Goal: Task Accomplishment & Management: Use online tool/utility

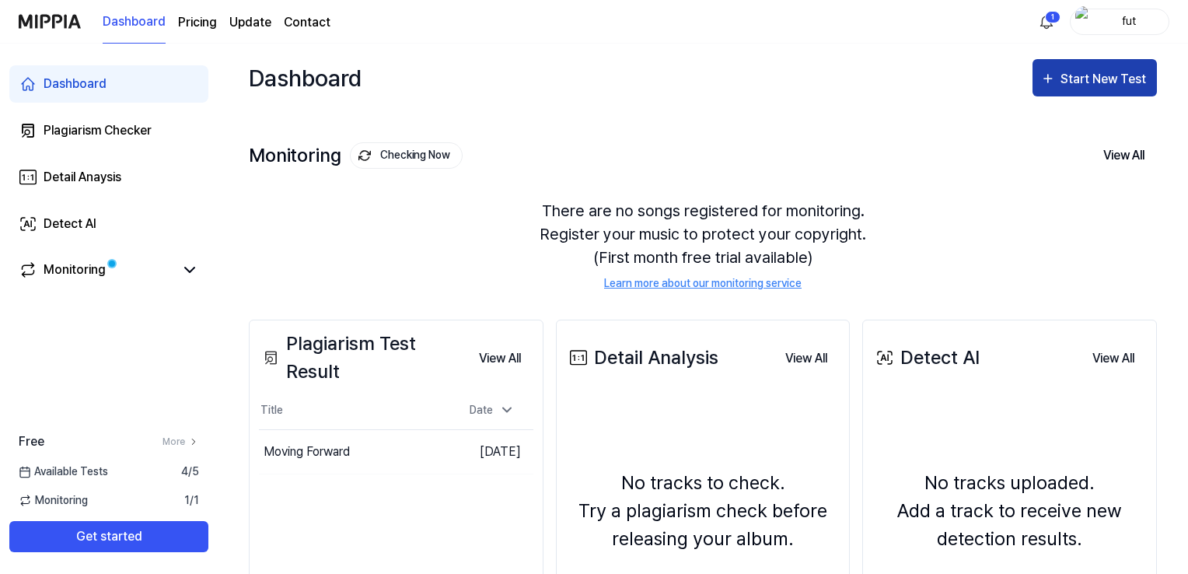
click at [1050, 77] on icon "button" at bounding box center [1048, 78] width 16 height 19
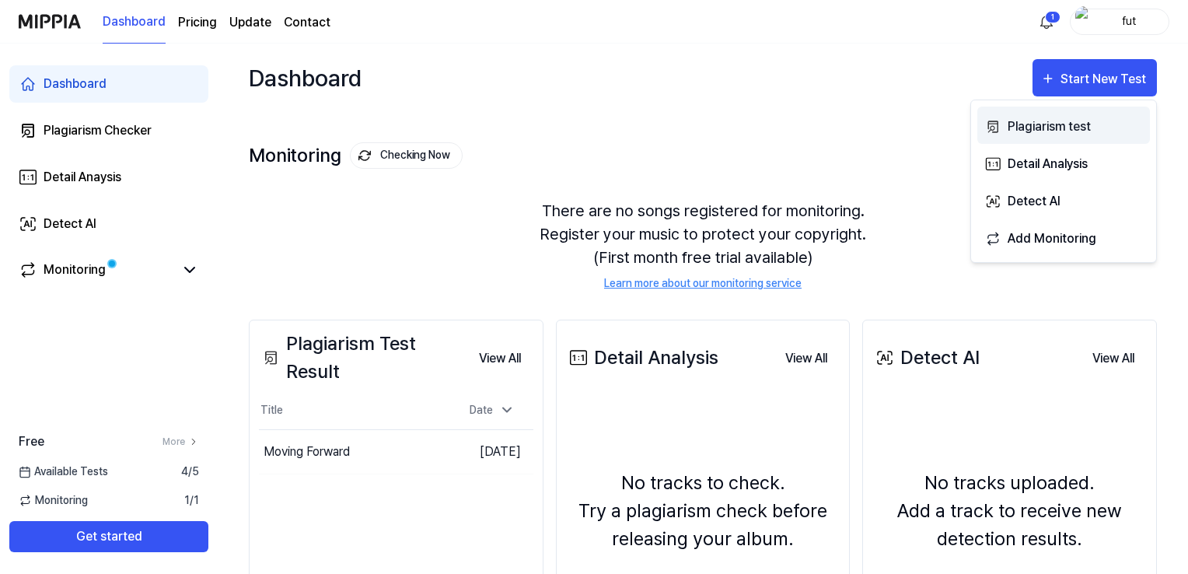
click at [1034, 123] on div "Plagiarism test" at bounding box center [1074, 127] width 135 height 20
click at [1027, 132] on div "Plagiarism test" at bounding box center [1074, 127] width 135 height 20
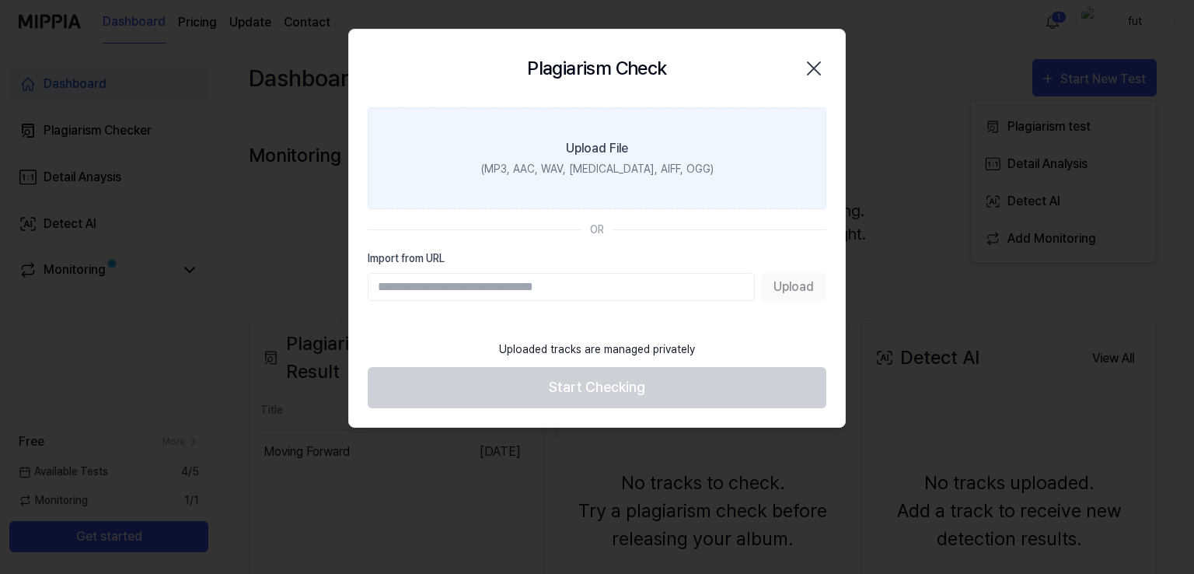
click at [616, 172] on div "(MP3, AAC, WAV, FLAC, AIFF, OGG)" at bounding box center [597, 169] width 232 height 16
click at [0, 0] on input "Upload File (MP3, AAC, WAV, FLAC, AIFF, OGG)" at bounding box center [0, 0] width 0 height 0
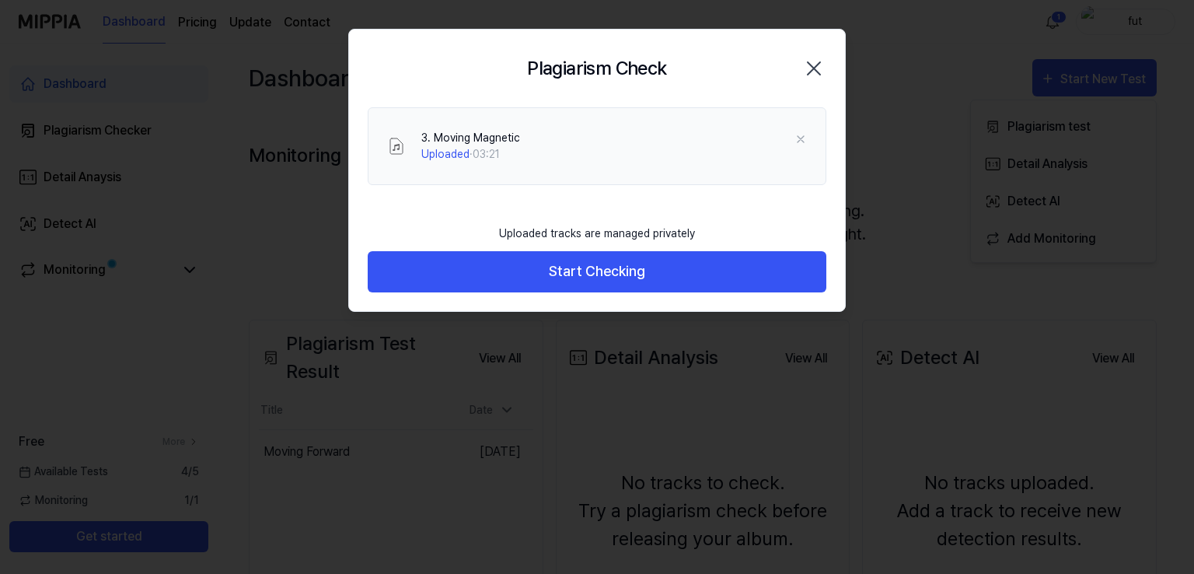
click at [452, 284] on button "Start Checking" at bounding box center [597, 271] width 459 height 41
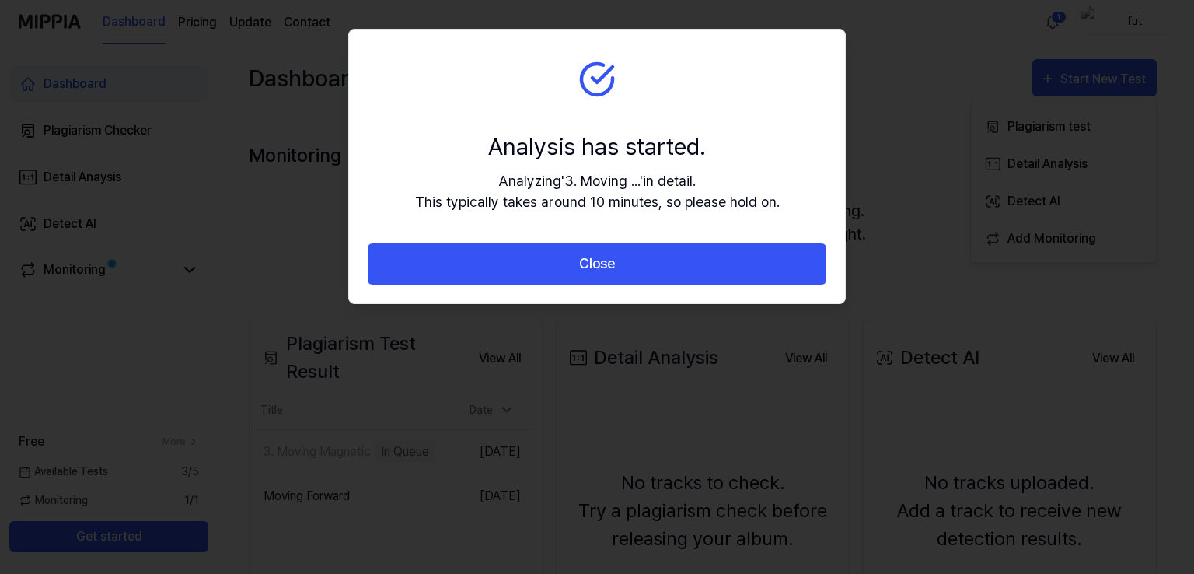
click at [452, 284] on div "Close" at bounding box center [597, 273] width 496 height 60
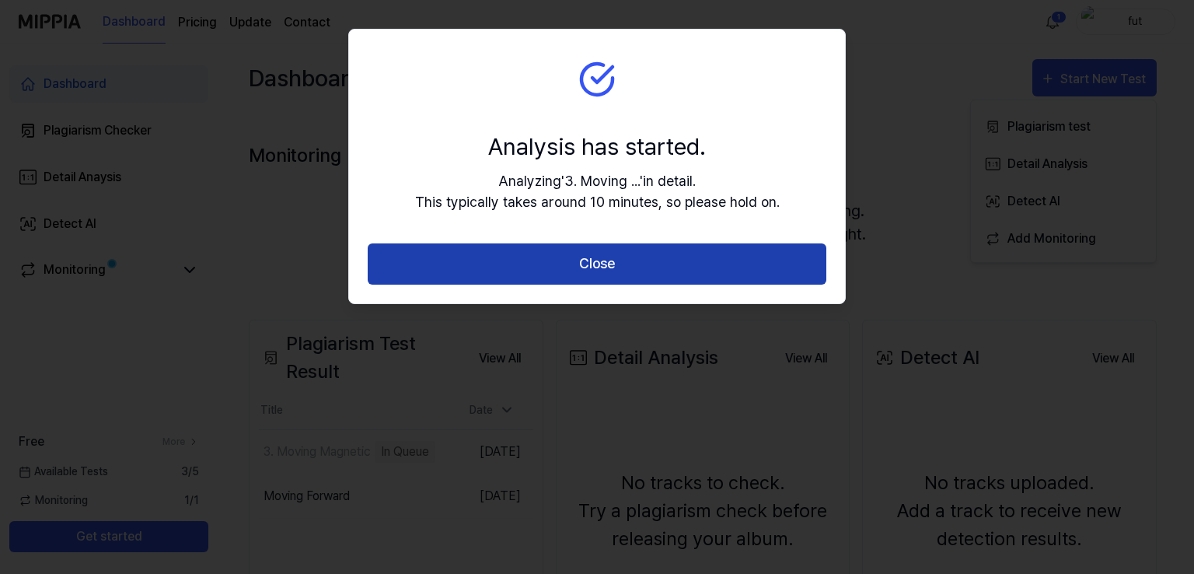
click at [471, 278] on button "Close" at bounding box center [597, 263] width 459 height 41
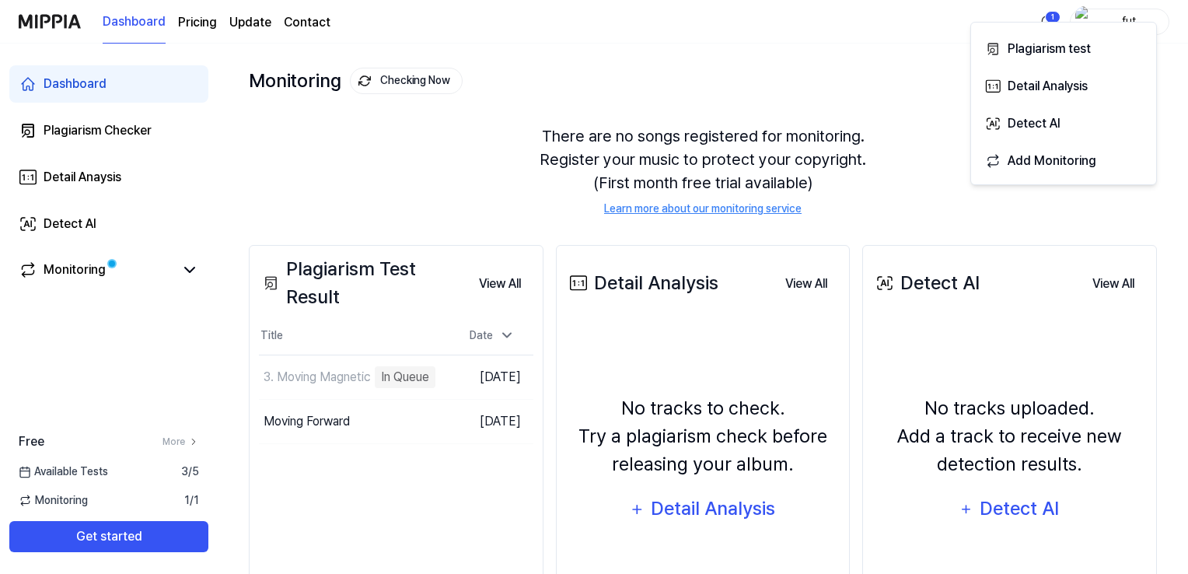
scroll to position [78, 0]
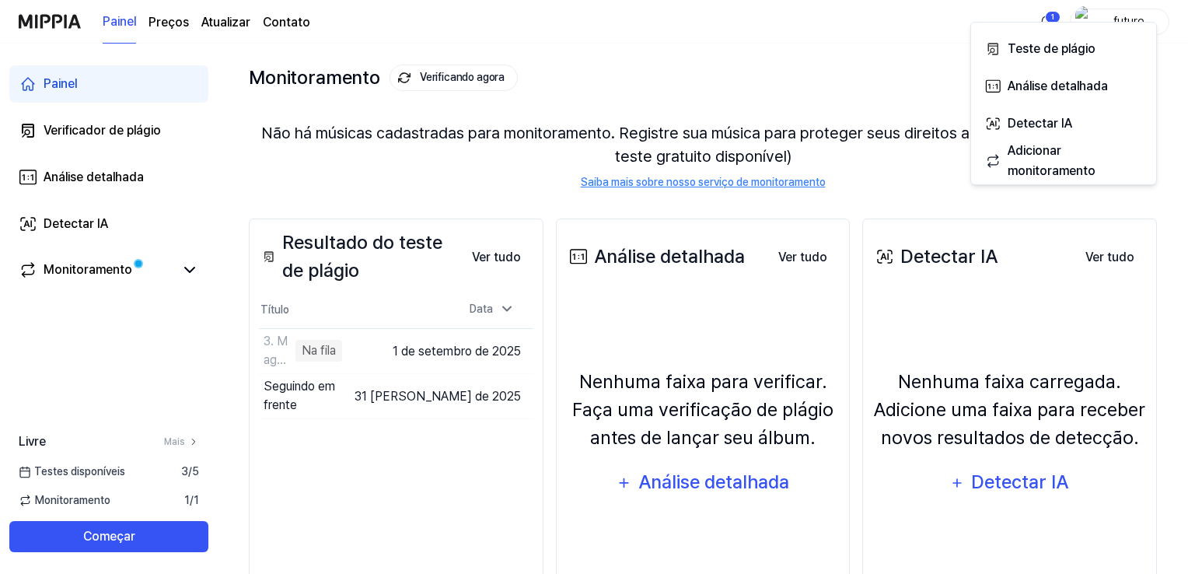
click at [494, 16] on div "Painel Preços Atualizar Contato 1 futuro" at bounding box center [594, 21] width 1151 height 43
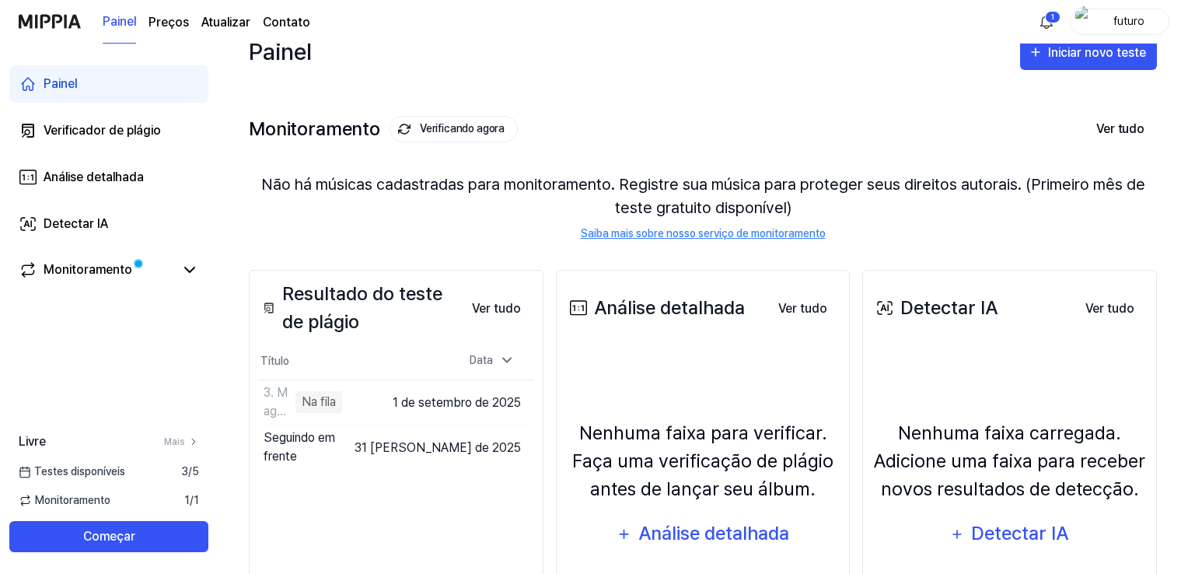
scroll to position [0, 0]
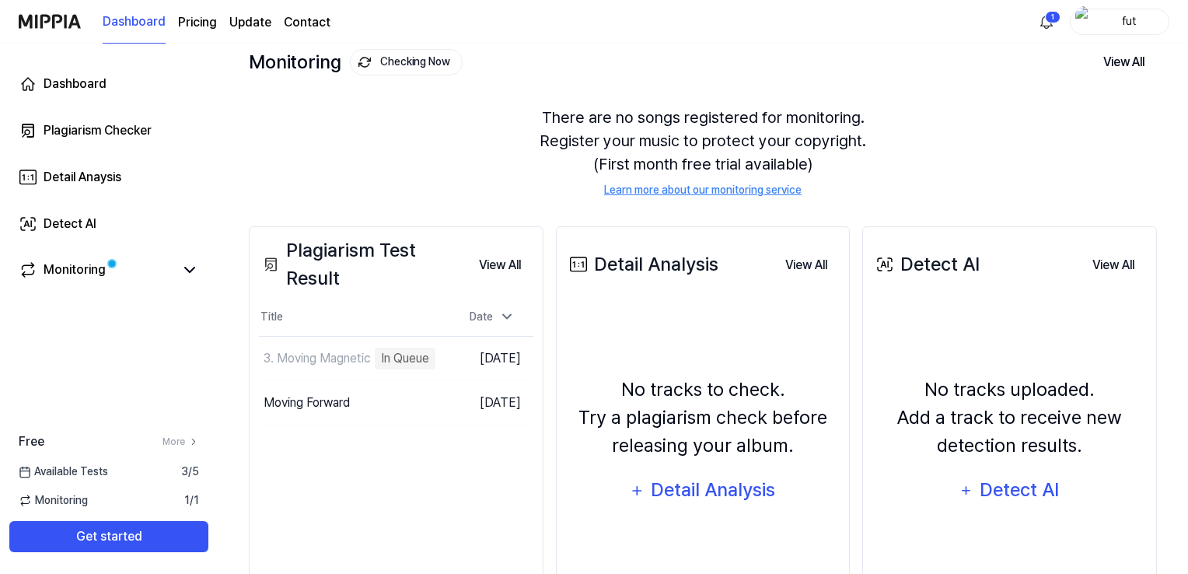
scroll to position [187, 0]
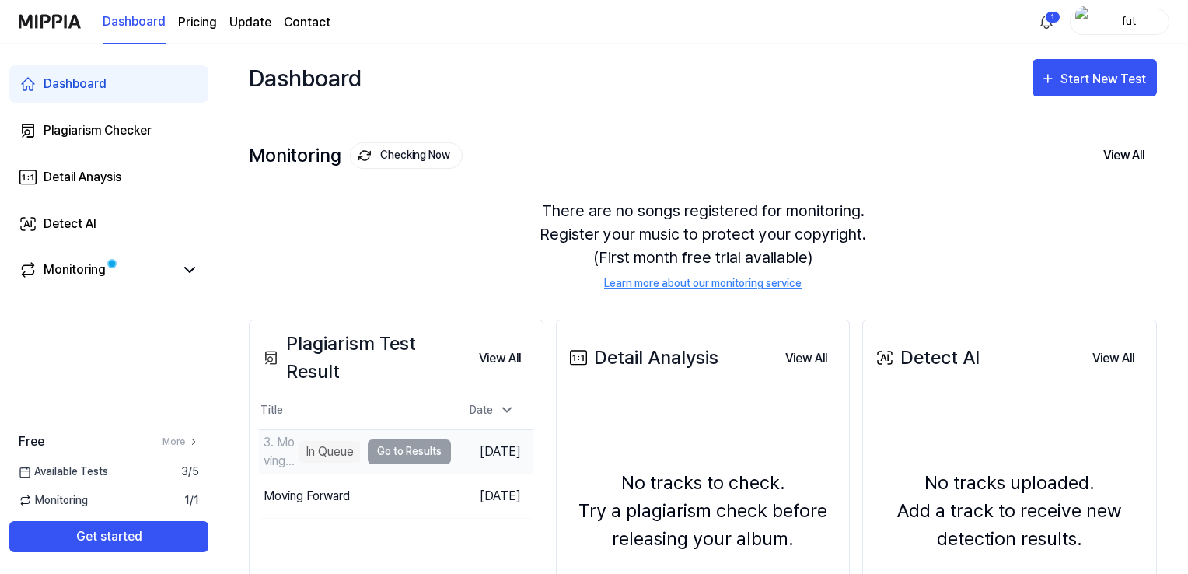
click at [333, 444] on div "In Queue" at bounding box center [329, 452] width 61 height 22
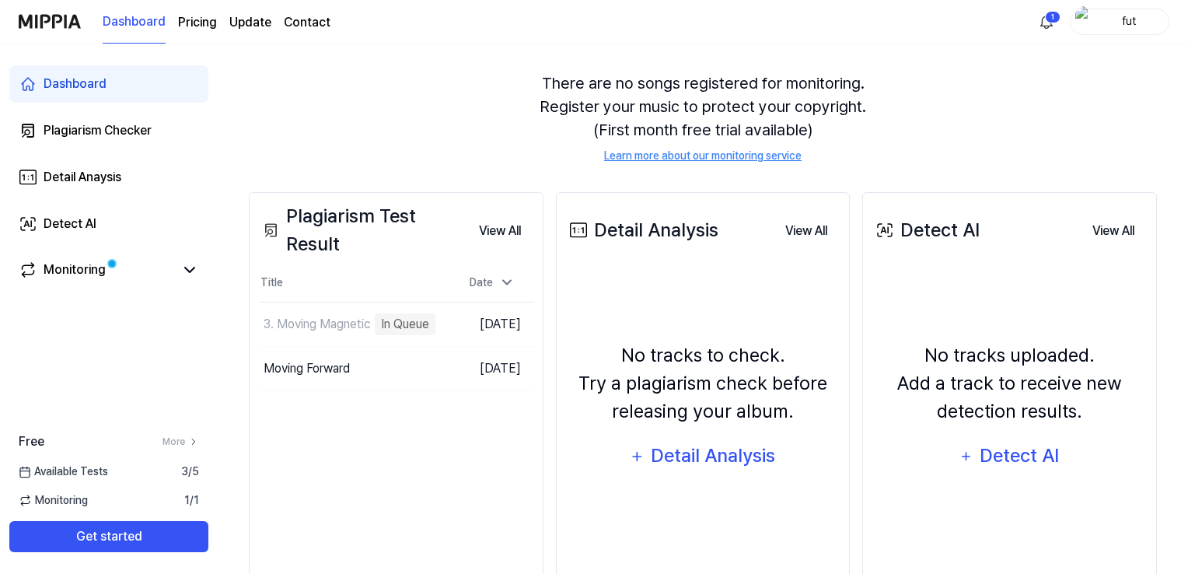
scroll to position [155, 0]
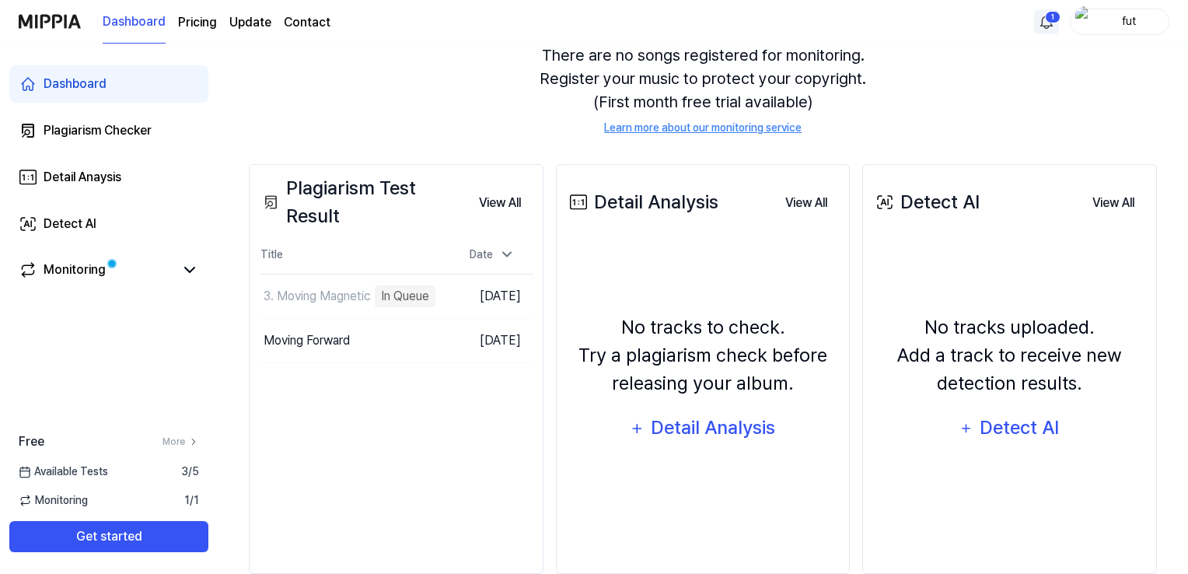
click at [1052, 9] on html "Dashboard Pricing Update Contact 1 fut Dashboard Plagiarism Checker Detail Anay…" at bounding box center [594, 132] width 1188 height 574
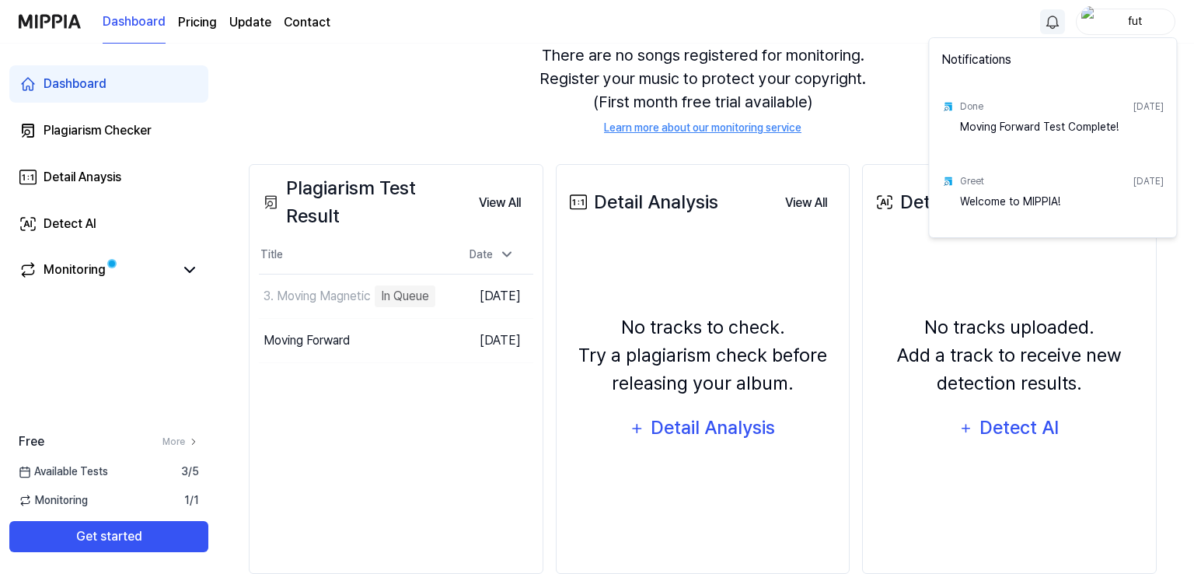
click at [379, 41] on html "Dashboard Pricing Update Contact fut Dashboard Plagiarism Checker Detail Anaysi…" at bounding box center [597, 132] width 1194 height 574
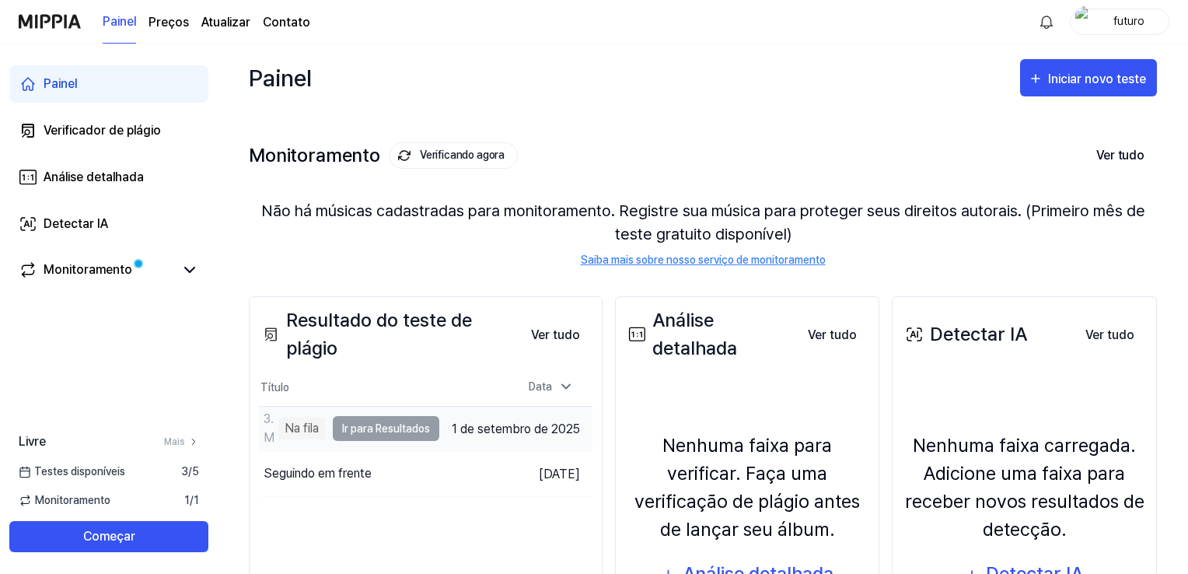
click at [370, 426] on td "3. Magnético Móvel Na fila Ir para Resultados" at bounding box center [349, 429] width 180 height 44
click at [303, 431] on font "Na fila" at bounding box center [302, 428] width 34 height 15
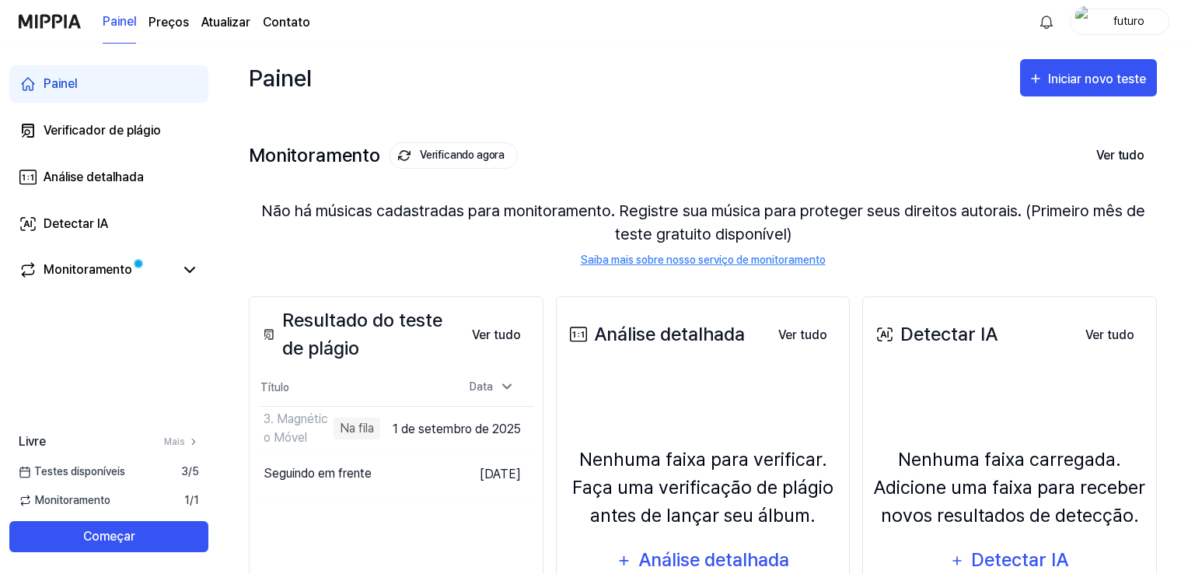
click at [581, 104] on div "Painel Iniciar novo teste" at bounding box center [703, 78] width 908 height 68
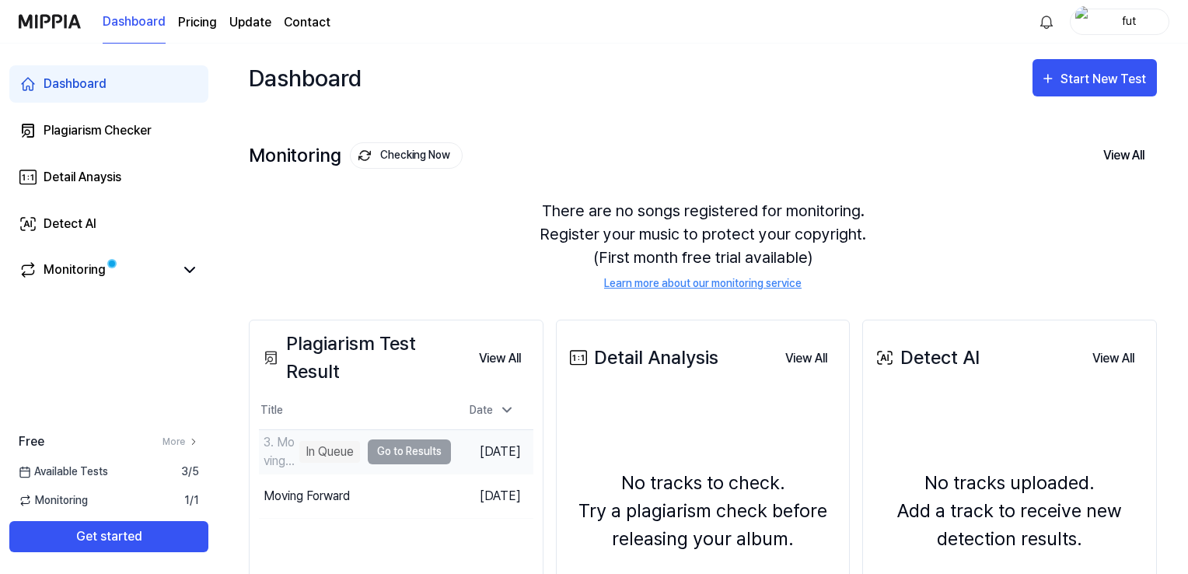
click at [454, 455] on td "[DATE]" at bounding box center [492, 451] width 82 height 44
click at [398, 449] on td "3. Moving Magnetic In Queue Go to Results" at bounding box center [355, 452] width 192 height 44
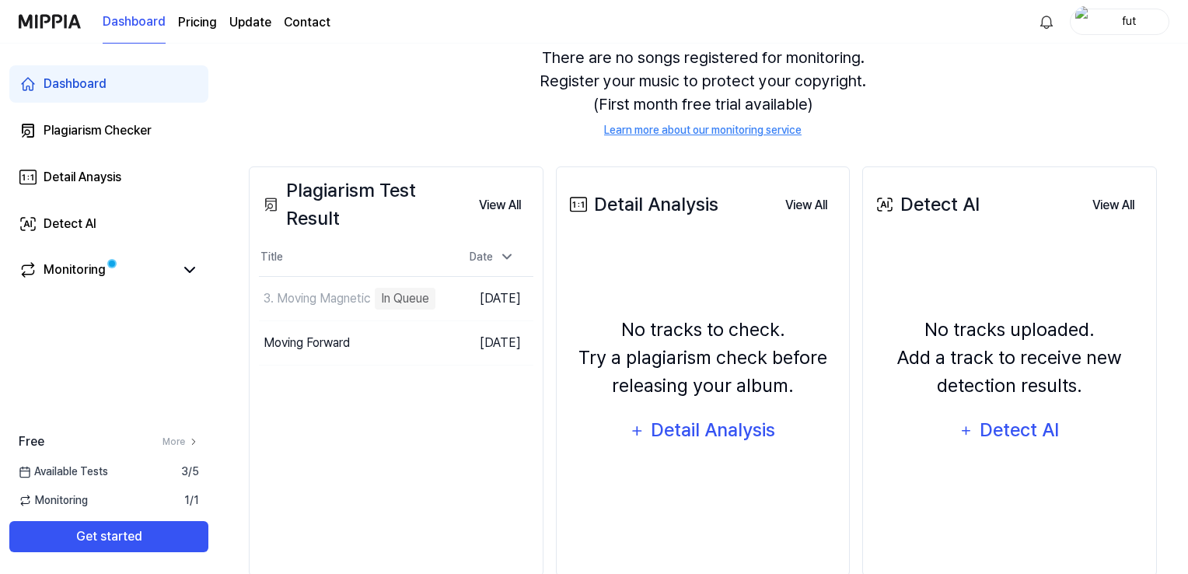
scroll to position [155, 0]
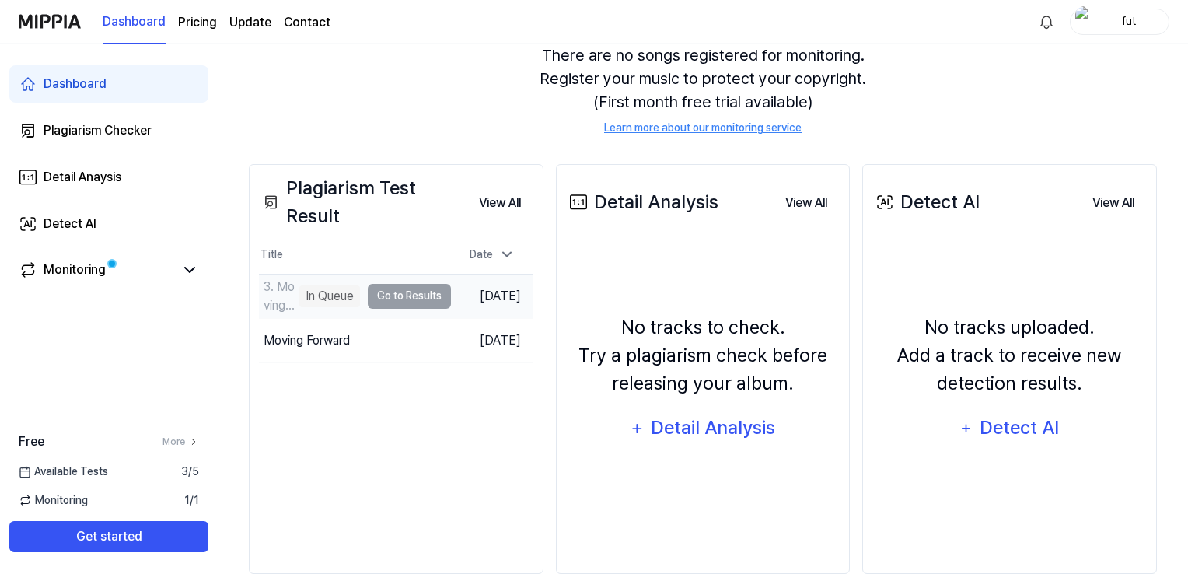
click at [399, 296] on td "3. Moving Magnetic In Queue Go to Results" at bounding box center [355, 296] width 192 height 44
click at [321, 298] on div "In Queue" at bounding box center [329, 296] width 61 height 22
click at [477, 299] on td "[DATE]" at bounding box center [492, 296] width 82 height 44
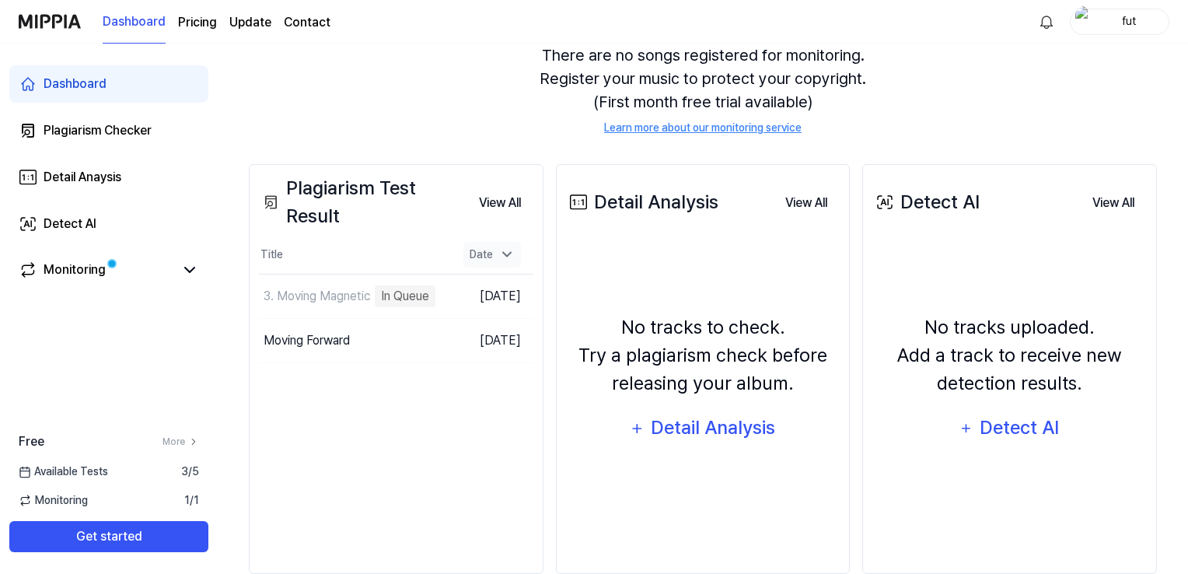
click at [504, 247] on icon at bounding box center [507, 254] width 16 height 16
click at [367, 131] on div "There are no songs registered for monitoring. Register your music to protect yo…" at bounding box center [703, 90] width 908 height 130
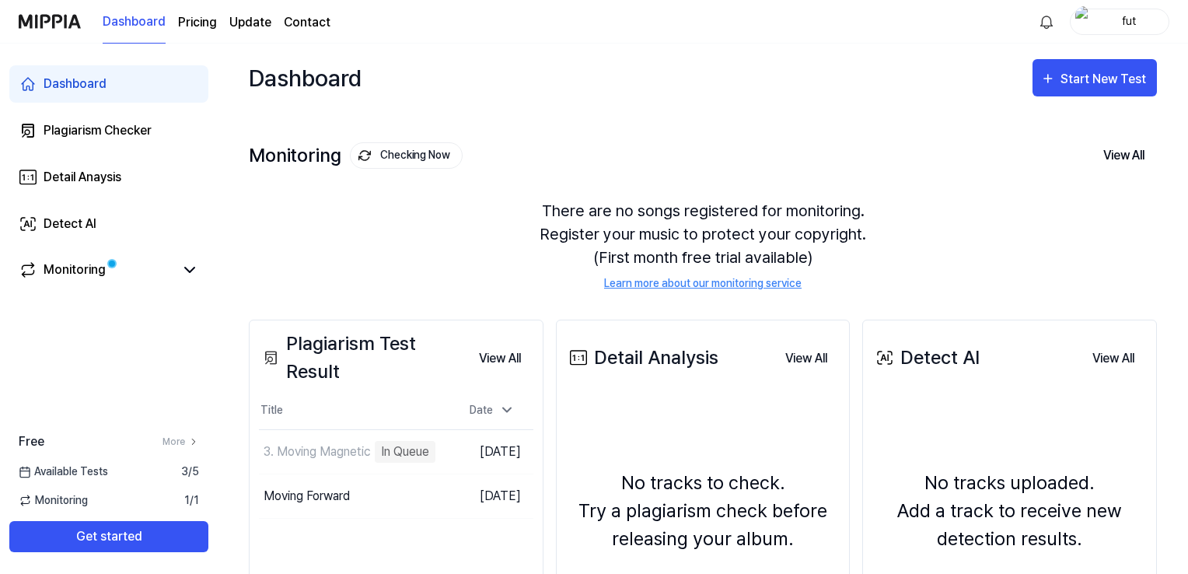
click at [178, 461] on div "Free More Available Tests 3 / 5 Monitoring 1 / 1 Get started" at bounding box center [109, 492] width 218 height 120
click at [393, 453] on td "3. Moving Magnetic In [GEOGRAPHIC_DATA] Go to Results" at bounding box center [355, 452] width 192 height 44
click at [362, 445] on td "3. Moving Magnetic In [GEOGRAPHIC_DATA] Go to Results" at bounding box center [355, 452] width 192 height 44
click at [331, 443] on div "In Queue" at bounding box center [329, 452] width 61 height 22
